Goal: Transaction & Acquisition: Purchase product/service

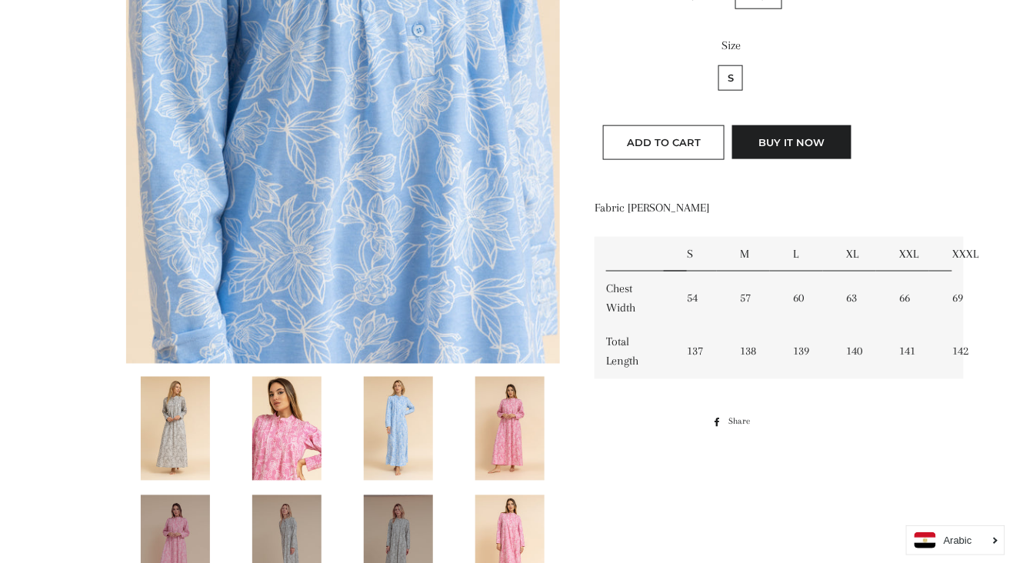
scroll to position [538, 0]
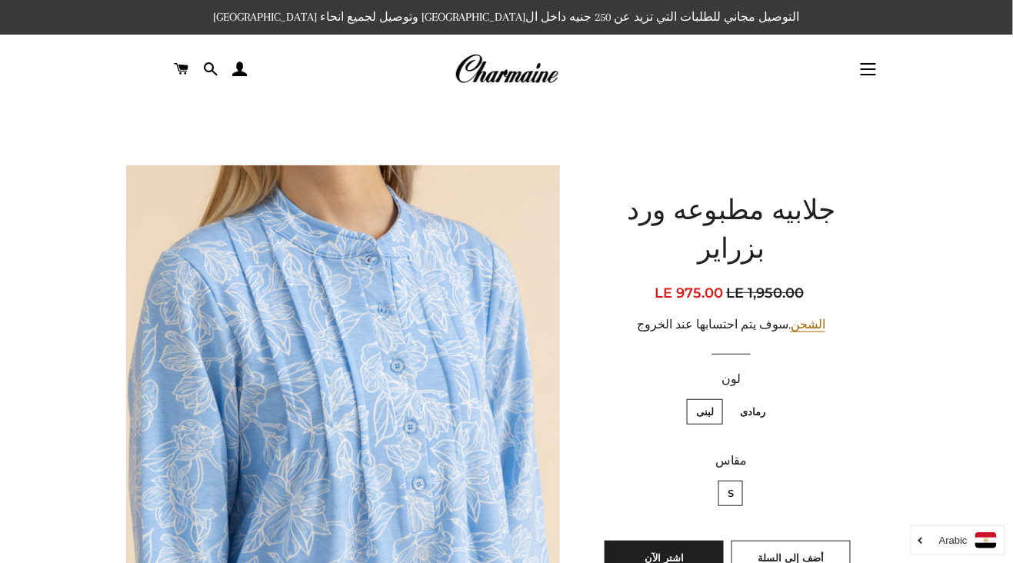
click at [484, 73] on img at bounding box center [507, 69] width 104 height 34
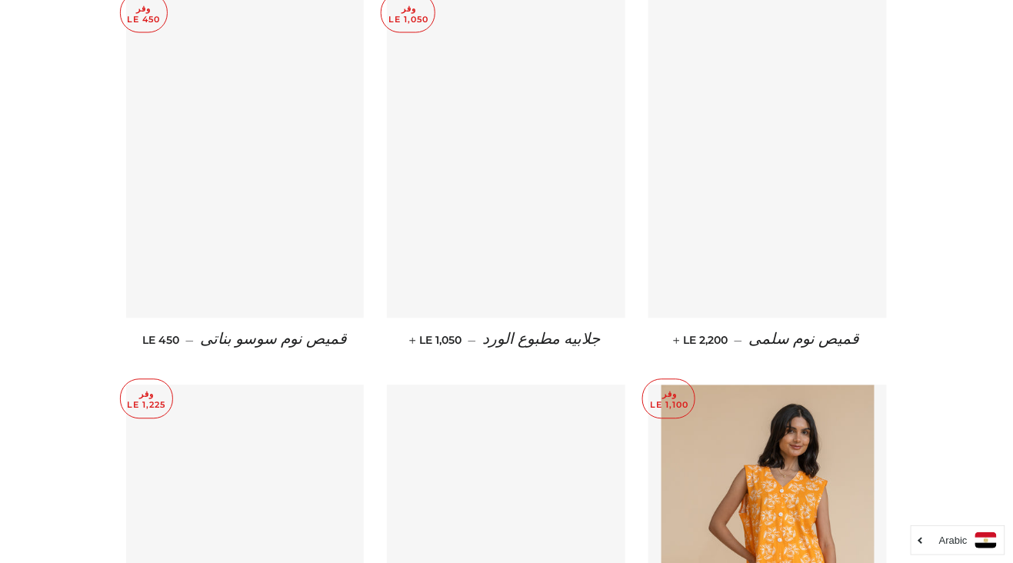
scroll to position [2295, 0]
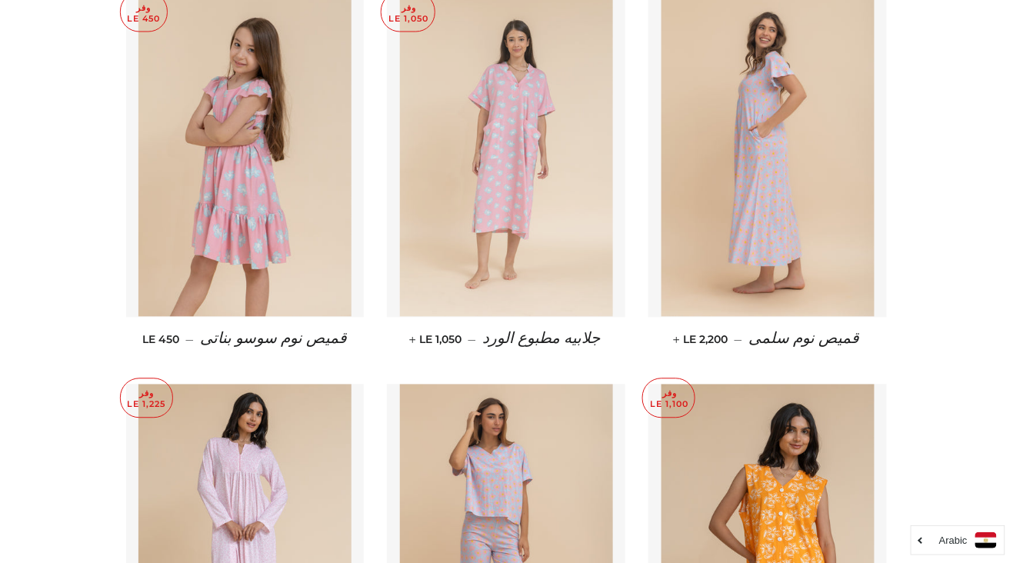
click at [562, 285] on img at bounding box center [506, 157] width 213 height 319
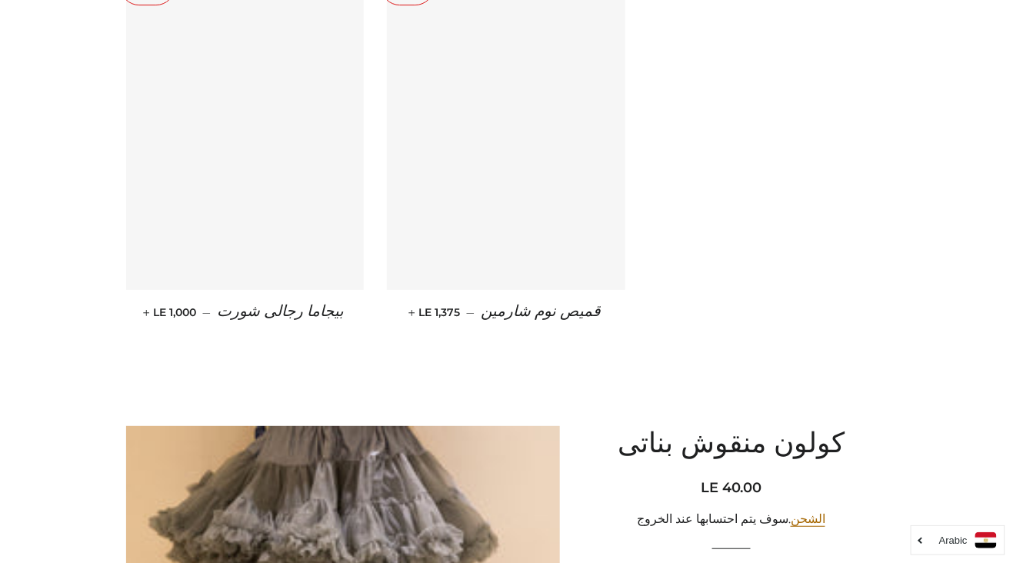
scroll to position [7777, 0]
